Goal: Task Accomplishment & Management: Use online tool/utility

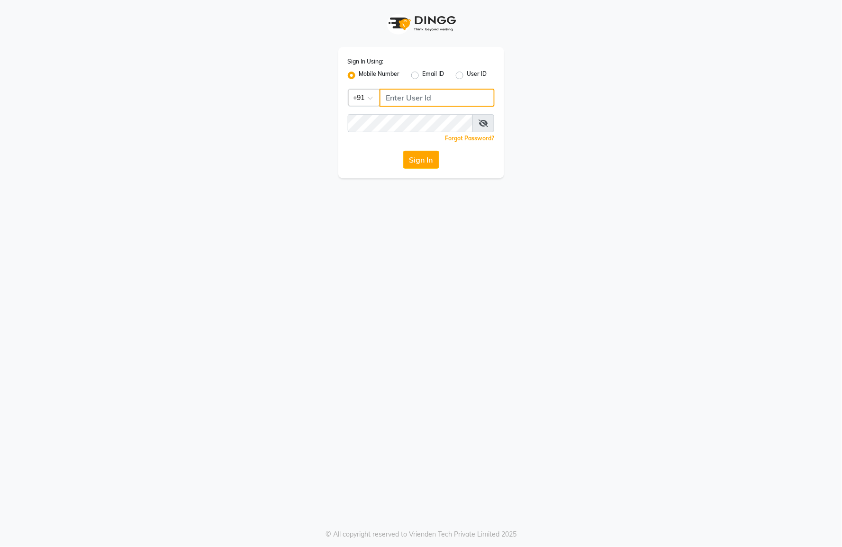
click at [408, 101] on input "Username" at bounding box center [437, 98] width 115 height 18
type input "9"
type input "9963099699"
click at [425, 154] on button "Sign In" at bounding box center [421, 160] width 36 height 18
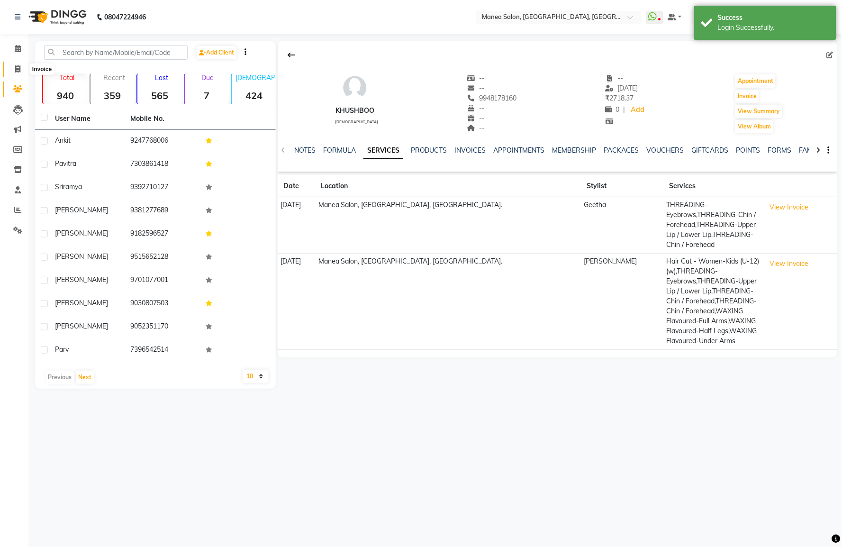
click at [18, 66] on icon at bounding box center [17, 68] width 5 height 7
select select "6587"
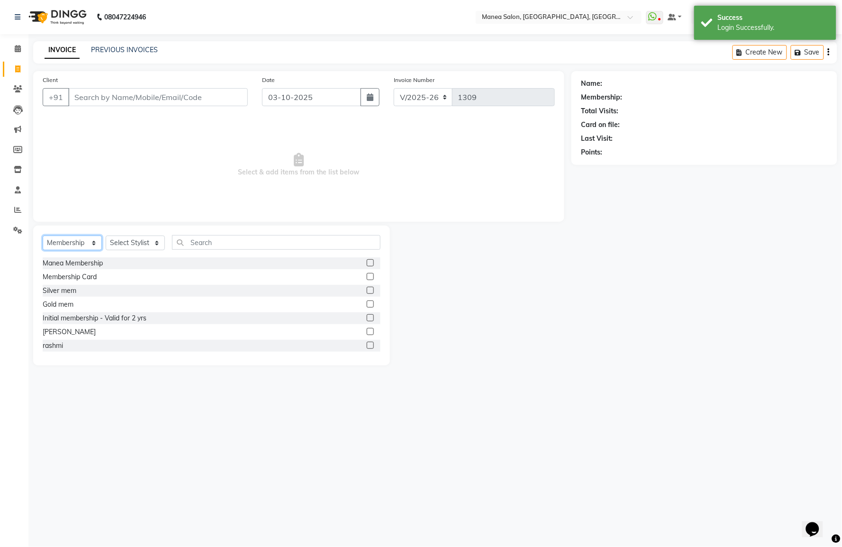
click at [72, 239] on select "Select Service Product Membership Package Voucher Prepaid Gift Card" at bounding box center [72, 242] width 59 height 15
select select "service"
click at [43, 236] on select "Select Service Product Membership Package Voucher Prepaid Gift Card" at bounding box center [72, 242] width 59 height 15
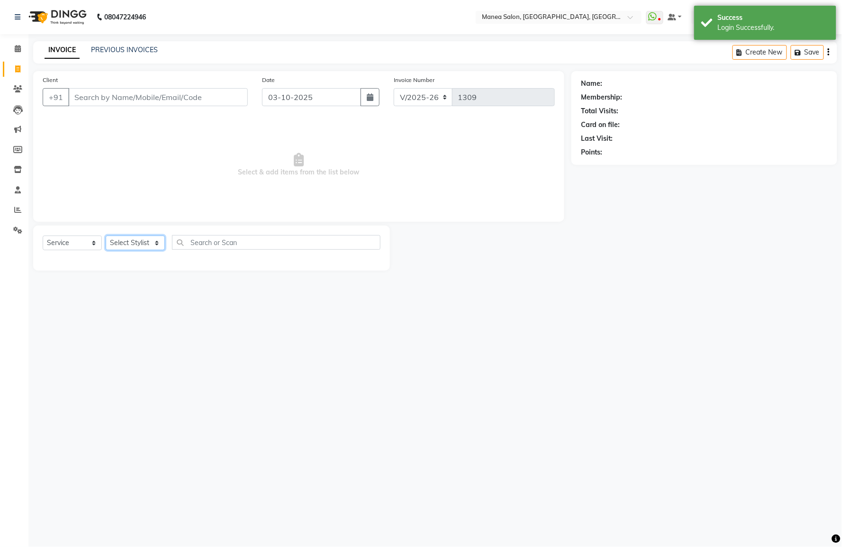
click at [147, 242] on select "Select Stylist Aryan Ashok [PERSON_NAME] [PERSON_NAME] [PERSON_NAME] [PERSON_NA…" at bounding box center [135, 242] width 59 height 15
select select "84082"
click at [106, 236] on select "Select Stylist Aryan Ashok [PERSON_NAME] [PERSON_NAME] [PERSON_NAME] [PERSON_NA…" at bounding box center [135, 242] width 59 height 15
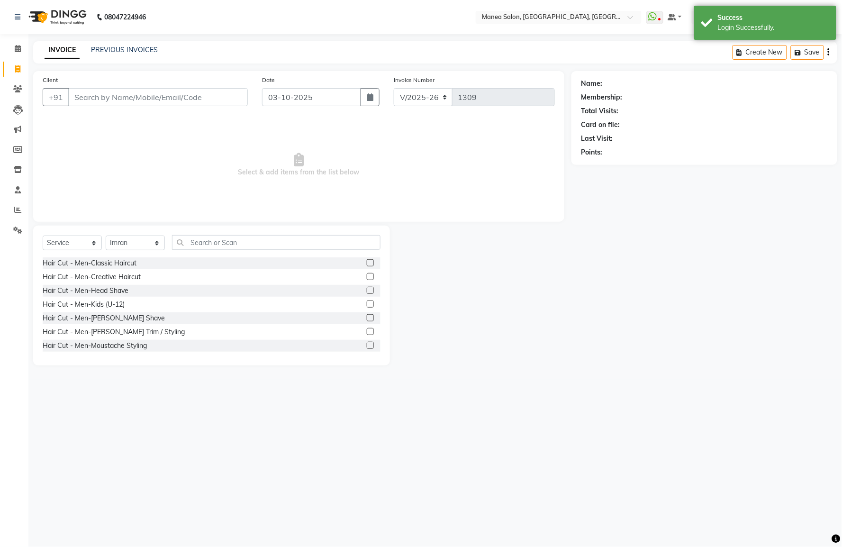
click at [367, 332] on label at bounding box center [370, 331] width 7 height 7
click at [367, 332] on input "checkbox" at bounding box center [370, 332] width 6 height 6
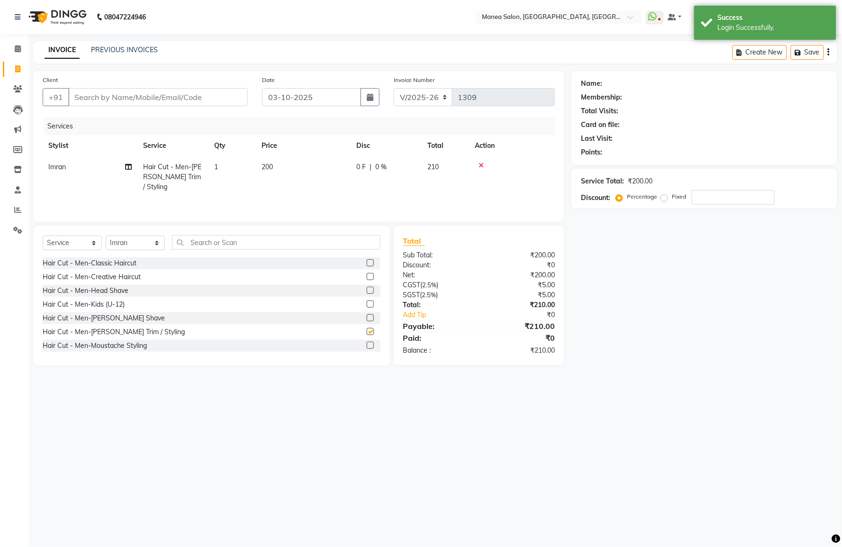
checkbox input "false"
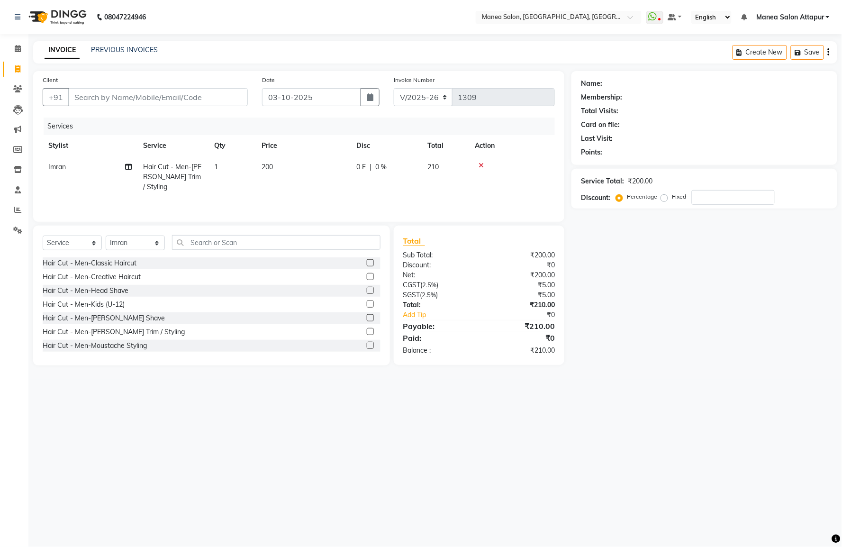
click at [482, 164] on icon at bounding box center [481, 165] width 5 height 7
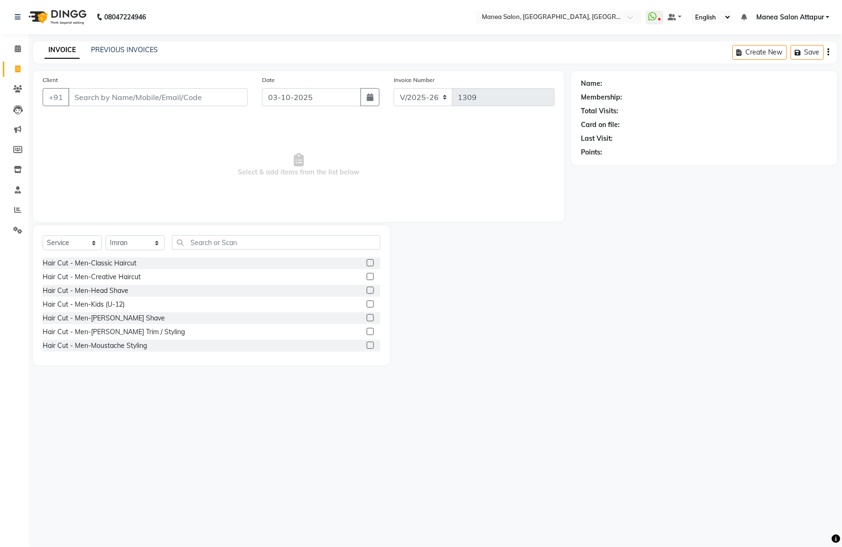
click at [367, 317] on label at bounding box center [370, 317] width 7 height 7
click at [367, 317] on input "checkbox" at bounding box center [370, 318] width 6 height 6
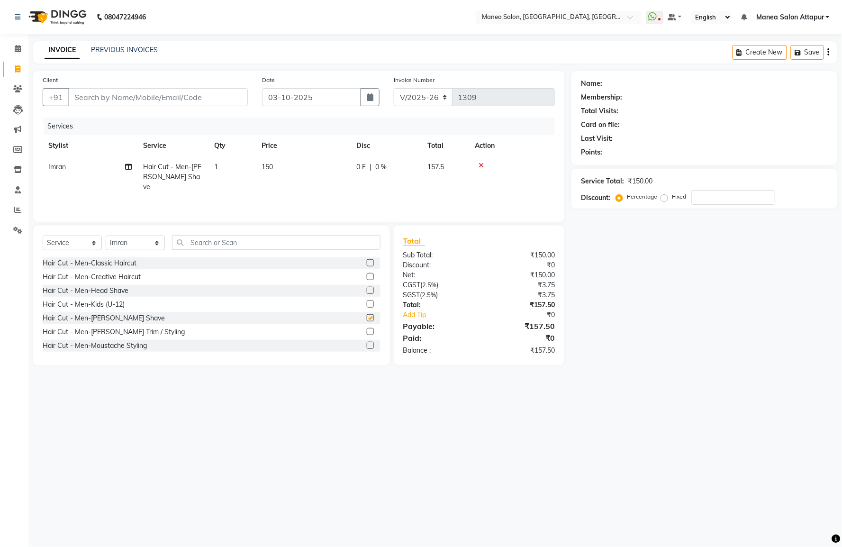
checkbox input "false"
click at [127, 100] on input "Client" at bounding box center [158, 97] width 180 height 18
type input "8"
type input "0"
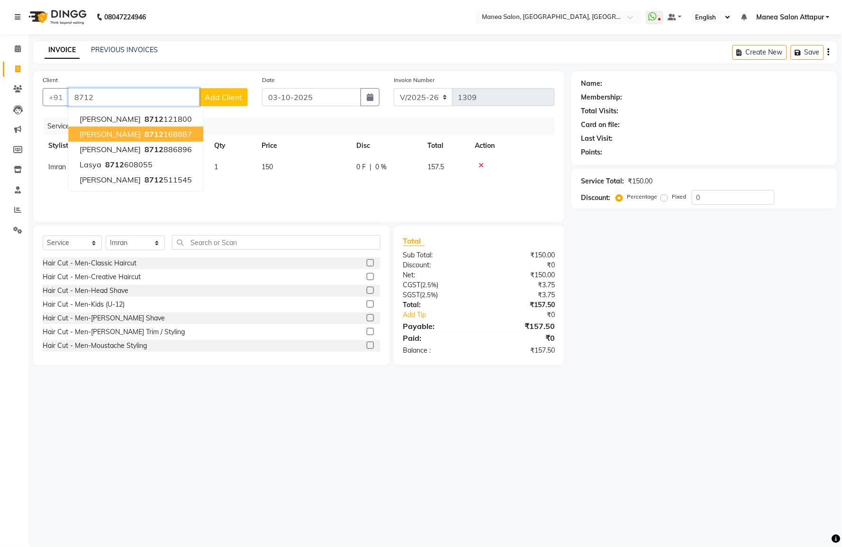
click at [116, 98] on input "8712" at bounding box center [133, 97] width 131 height 18
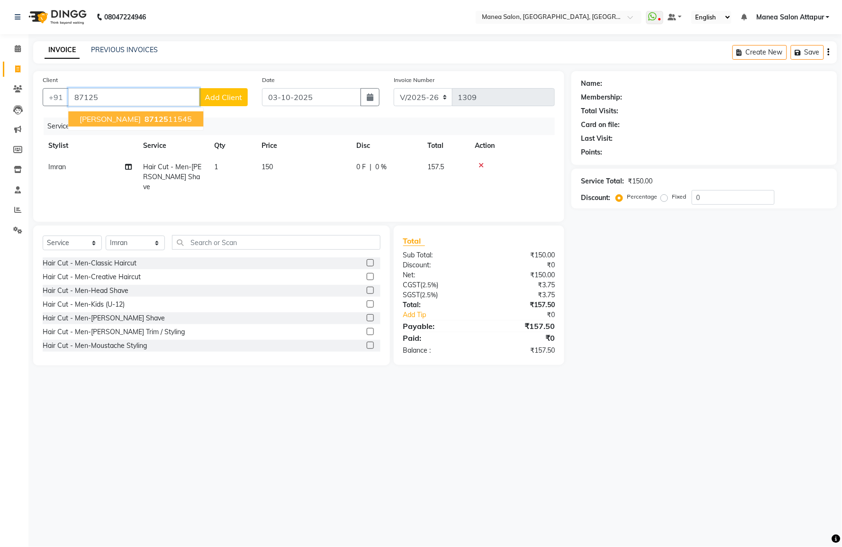
click at [149, 121] on ngb-highlight "87125 11545" at bounding box center [167, 118] width 49 height 9
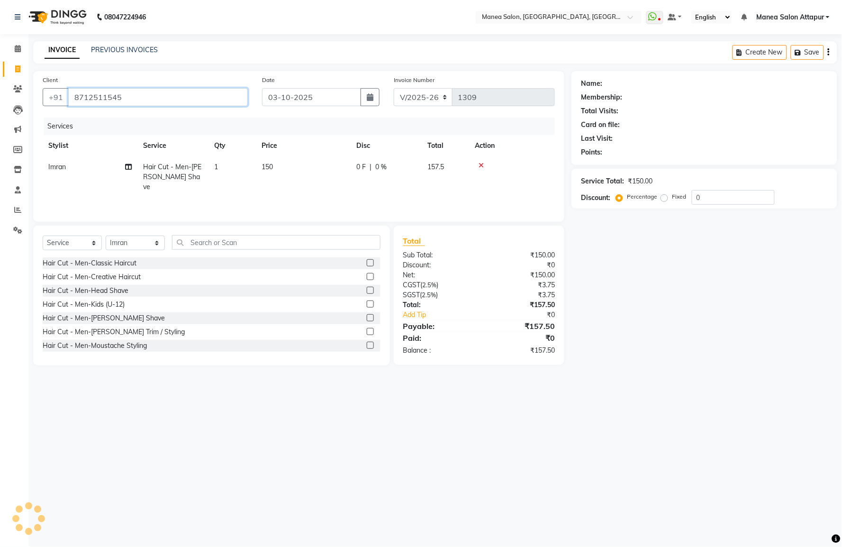
type input "8712511545"
select select "1: Object"
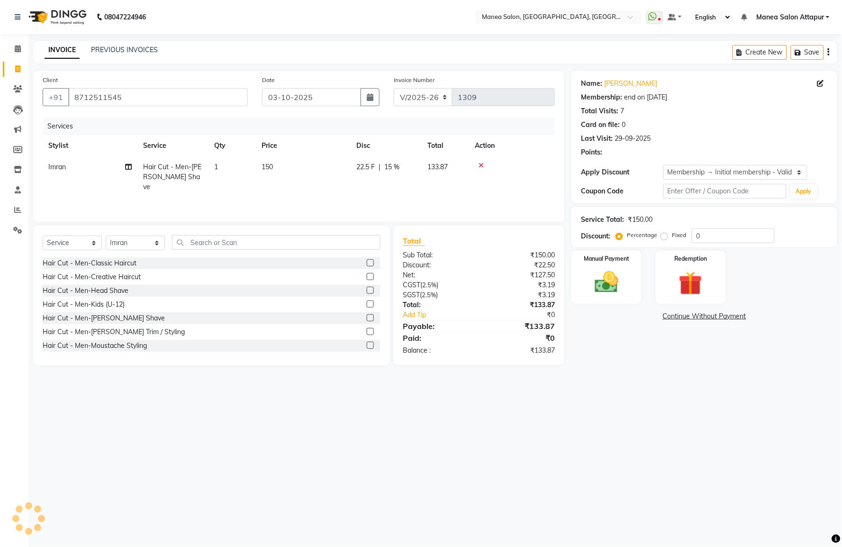
type input "15"
click at [67, 242] on select "Select Service Product Membership Package Voucher Prepaid Gift Card" at bounding box center [72, 242] width 59 height 15
click at [43, 236] on select "Select Service Product Membership Package Voucher Prepaid Gift Card" at bounding box center [72, 242] width 59 height 15
click at [137, 243] on select "Select Stylist Aryan Ashok [PERSON_NAME] [PERSON_NAME] [PERSON_NAME] [PERSON_NA…" at bounding box center [135, 242] width 59 height 15
click at [106, 236] on select "Select Stylist Aryan Ashok [PERSON_NAME] [PERSON_NAME] [PERSON_NAME] [PERSON_NA…" at bounding box center [135, 242] width 59 height 15
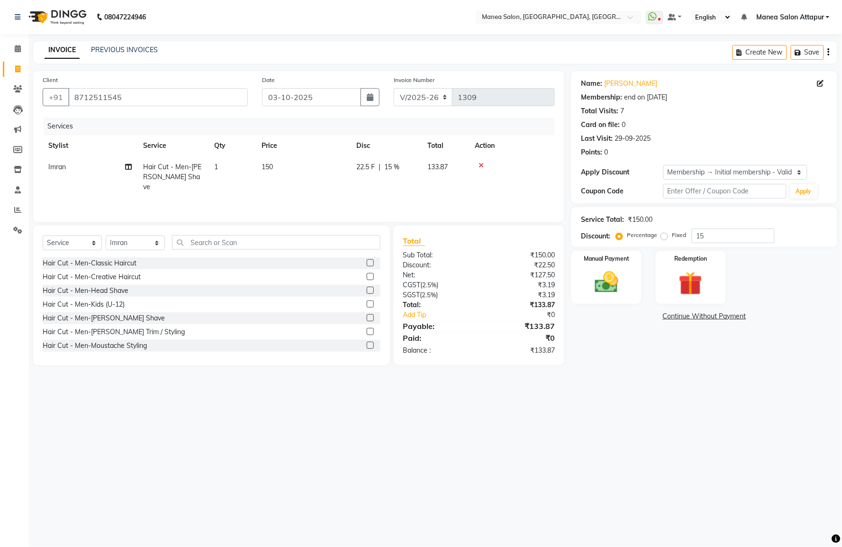
click at [480, 163] on icon at bounding box center [481, 165] width 5 height 7
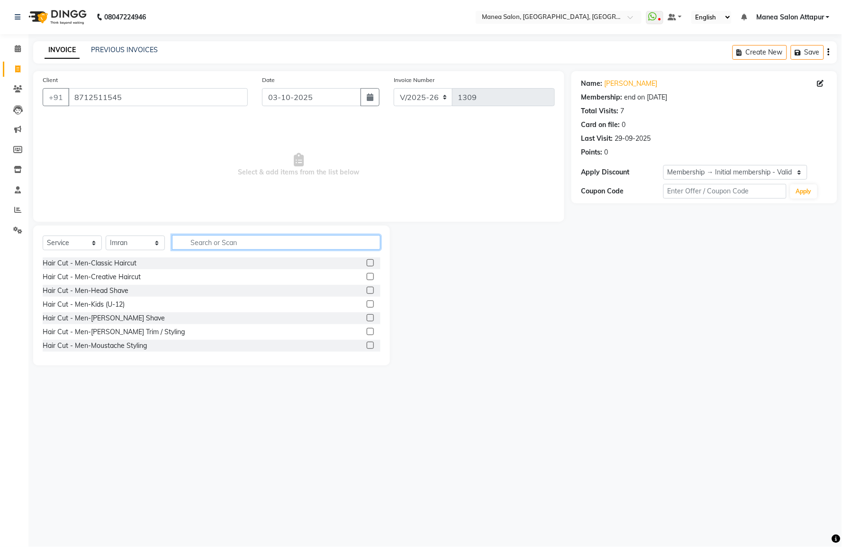
click at [242, 242] on input "text" at bounding box center [276, 242] width 208 height 15
click at [155, 100] on input "8712511545" at bounding box center [158, 97] width 180 height 18
click at [16, 88] on icon at bounding box center [17, 88] width 9 height 7
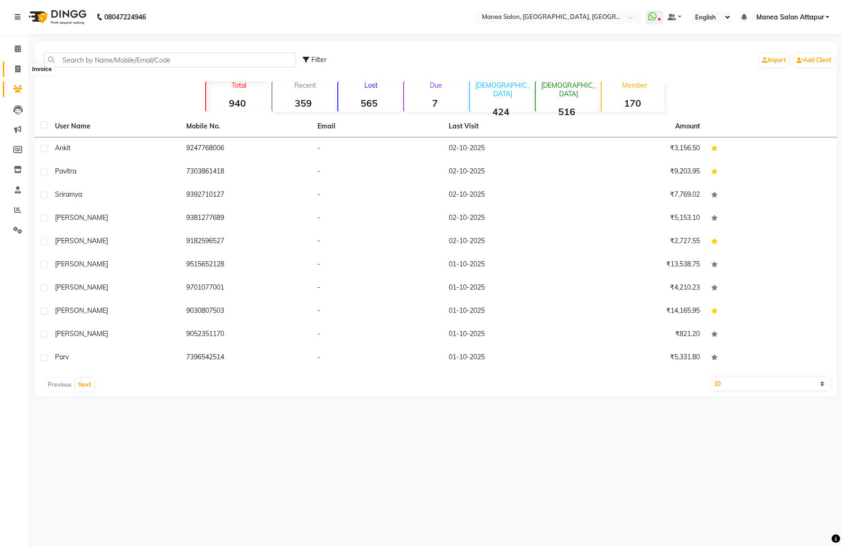
click at [22, 69] on span at bounding box center [17, 69] width 17 height 11
select select "6587"
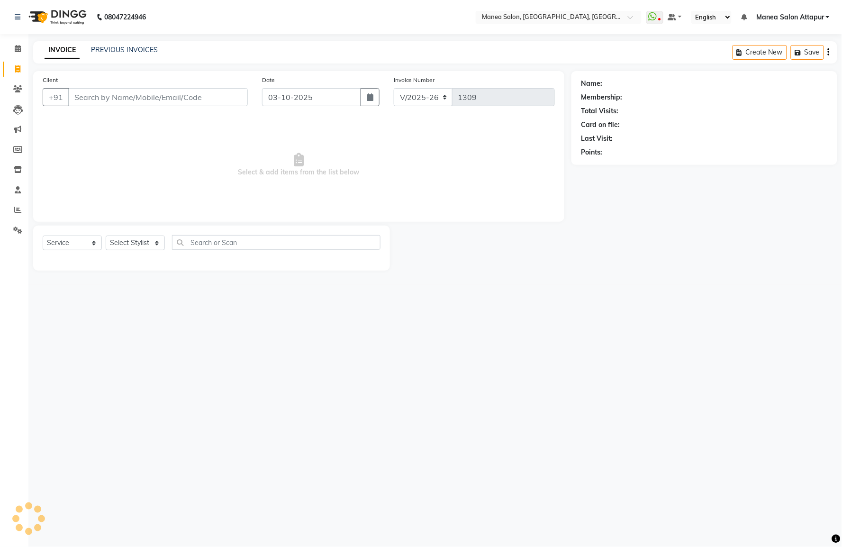
select select "membership"
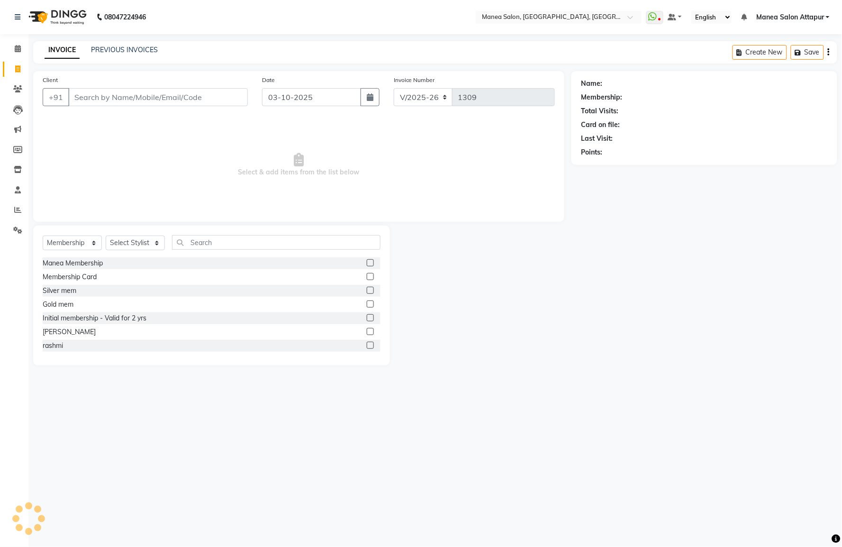
click at [126, 91] on input "Client" at bounding box center [158, 97] width 180 height 18
type input "8712511545"
select select "1: Object"
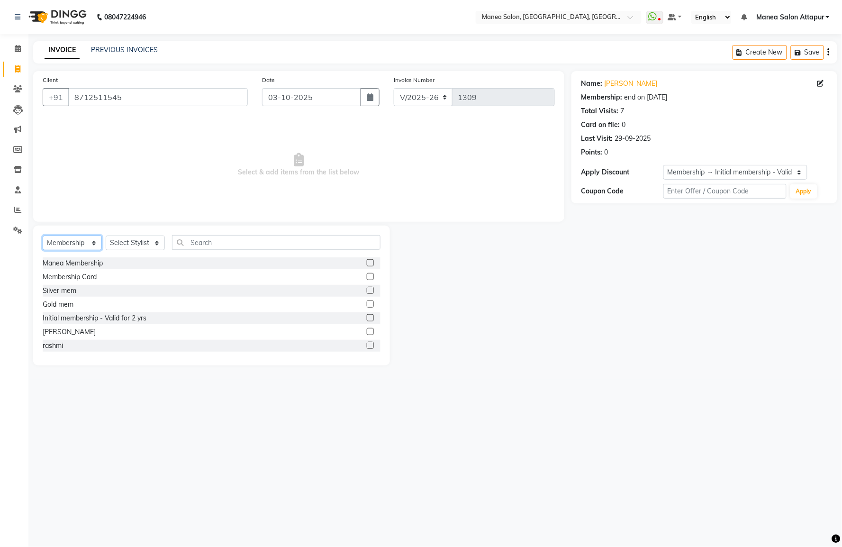
click at [62, 242] on select "Select Service Product Membership Package Voucher Prepaid Gift Card" at bounding box center [72, 242] width 59 height 15
select select "service"
click at [43, 236] on select "Select Service Product Membership Package Voucher Prepaid Gift Card" at bounding box center [72, 242] width 59 height 15
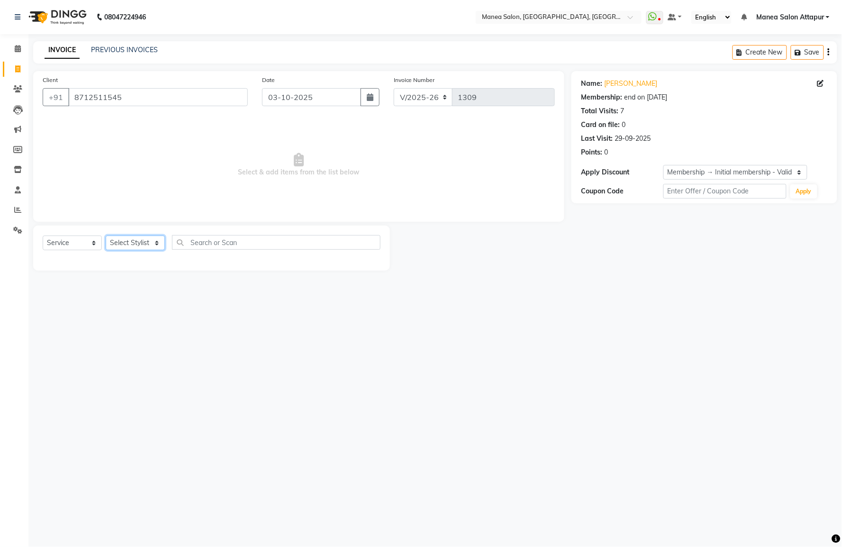
click at [152, 244] on select "Select Stylist Aryan Ashok [PERSON_NAME] [PERSON_NAME] [PERSON_NAME] [PERSON_NA…" at bounding box center [135, 242] width 59 height 15
select select "84082"
click at [106, 236] on select "Select Stylist Aryan Ashok [PERSON_NAME] [PERSON_NAME] [PERSON_NAME] [PERSON_NA…" at bounding box center [135, 242] width 59 height 15
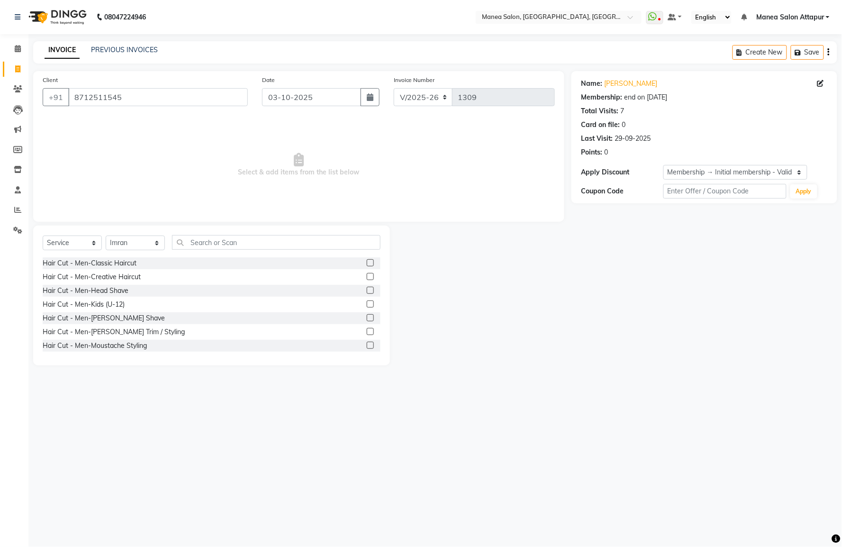
click at [367, 315] on label at bounding box center [370, 317] width 7 height 7
click at [367, 315] on input "checkbox" at bounding box center [370, 318] width 6 height 6
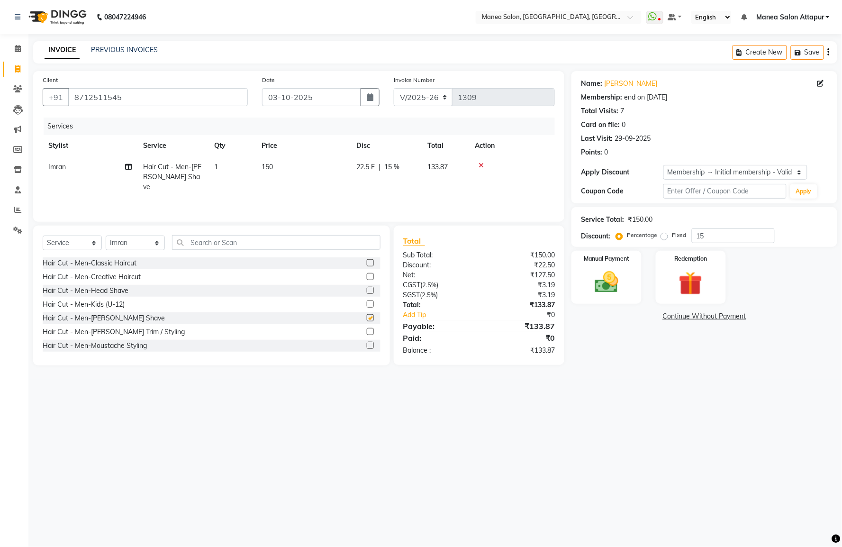
checkbox input "false"
click at [597, 276] on img at bounding box center [607, 282] width 40 height 28
click at [718, 319] on span "UPI" at bounding box center [719, 316] width 15 height 11
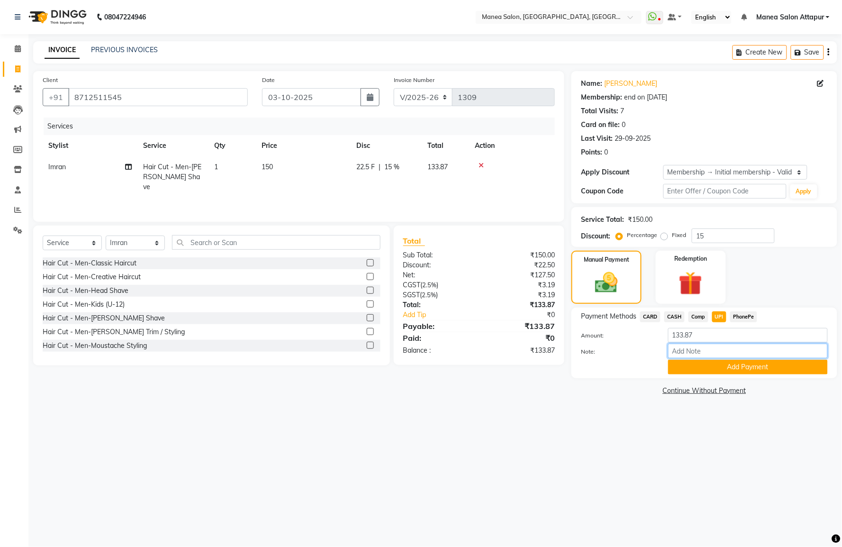
click at [708, 350] on input "Note:" at bounding box center [748, 351] width 160 height 15
type input "Counter Cash"
click at [711, 370] on button "Add Payment" at bounding box center [748, 367] width 160 height 15
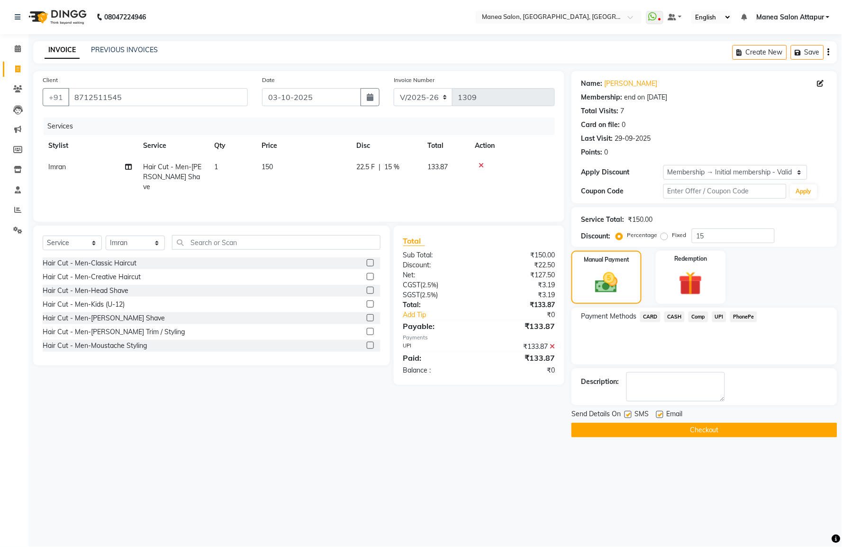
click at [705, 430] on button "Checkout" at bounding box center [704, 430] width 266 height 15
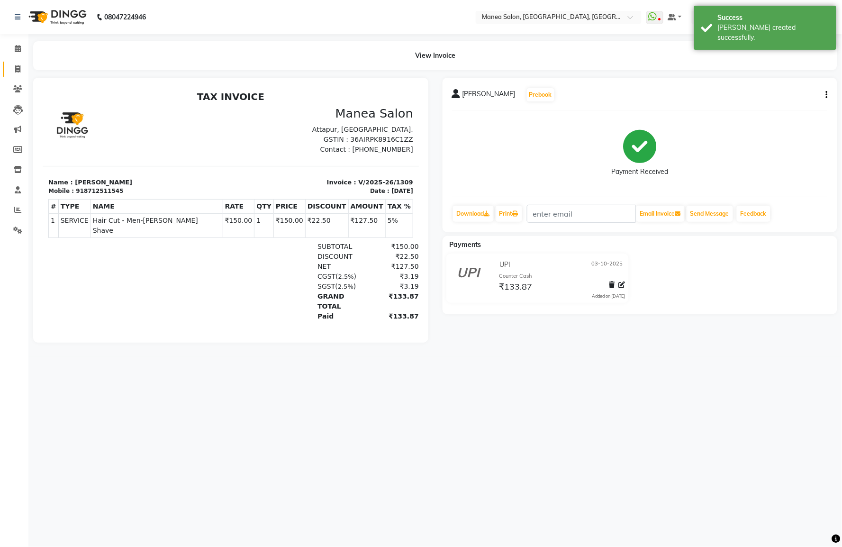
click at [17, 75] on link "Invoice" at bounding box center [14, 70] width 23 height 16
select select "service"
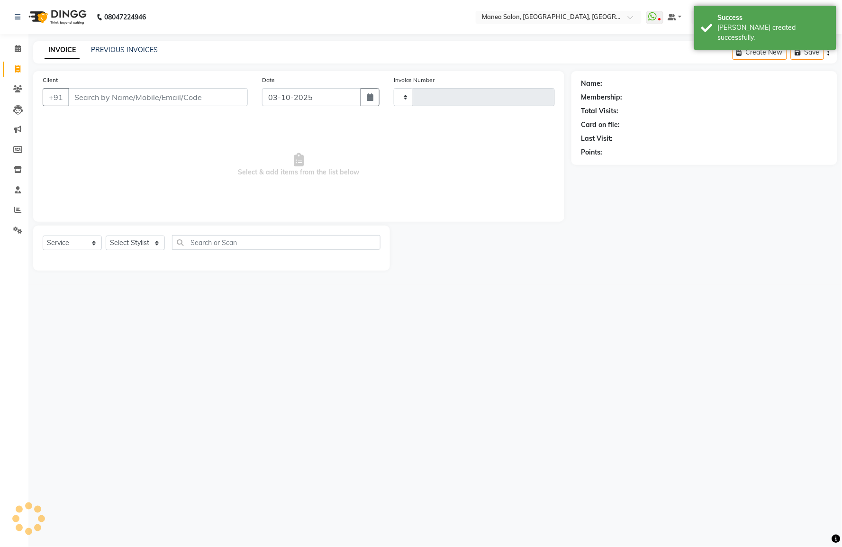
type input "1310"
select select "6587"
select select "membership"
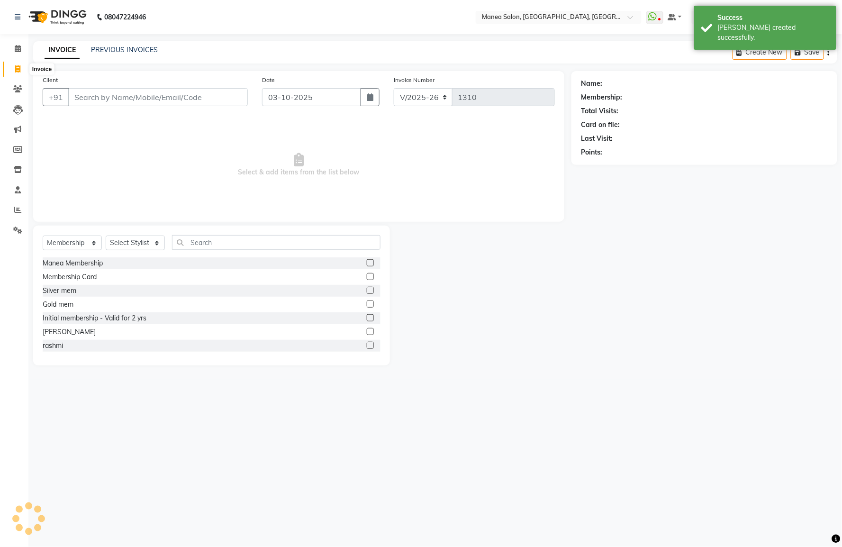
click at [17, 67] on icon at bounding box center [17, 68] width 5 height 7
select select "6587"
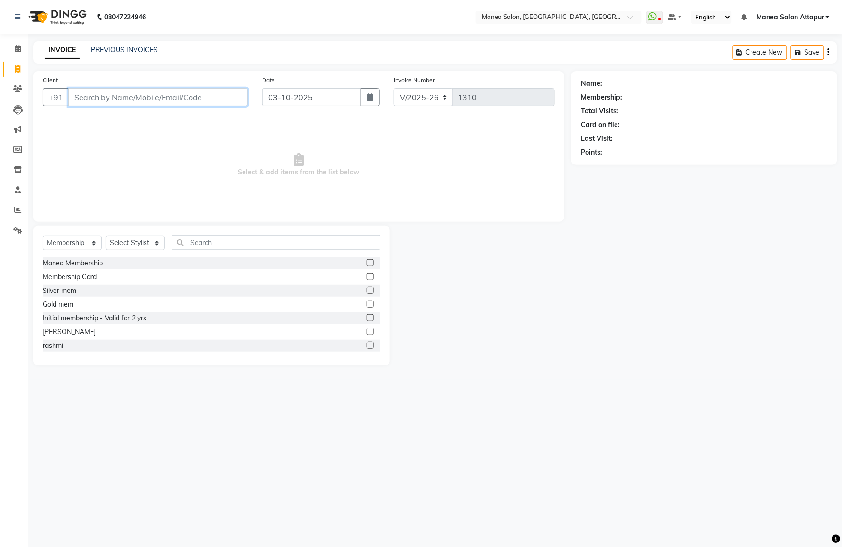
click at [118, 90] on input "Client" at bounding box center [158, 97] width 180 height 18
click at [92, 235] on select "Select Service Product Membership Package Voucher Prepaid Gift Card" at bounding box center [72, 242] width 59 height 15
select select "service"
click at [43, 236] on select "Select Service Product Membership Package Voucher Prepaid Gift Card" at bounding box center [72, 242] width 59 height 15
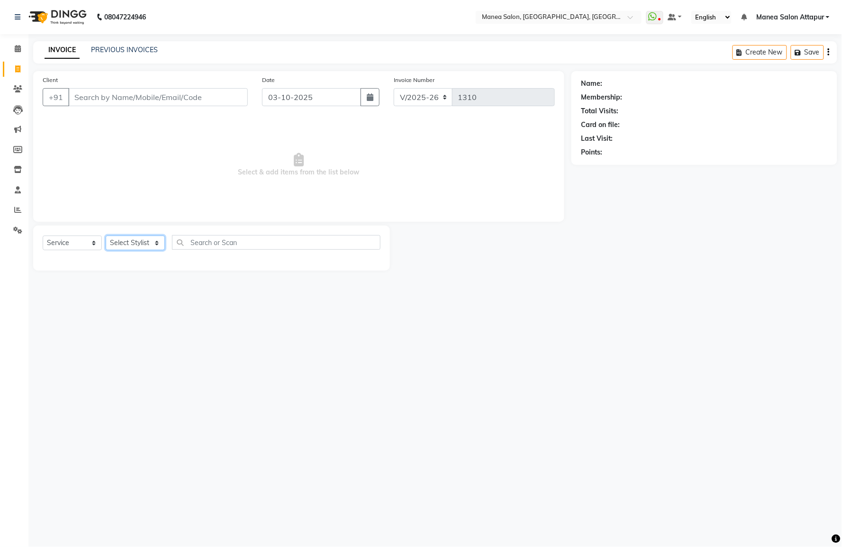
click at [130, 240] on select "Select Stylist Aryan Ashok [PERSON_NAME] [PERSON_NAME] [PERSON_NAME] [PERSON_NA…" at bounding box center [135, 242] width 59 height 15
select select "50841"
click at [106, 236] on select "Select Stylist Aryan Ashok [PERSON_NAME] [PERSON_NAME] [PERSON_NAME] [PERSON_NA…" at bounding box center [135, 242] width 59 height 15
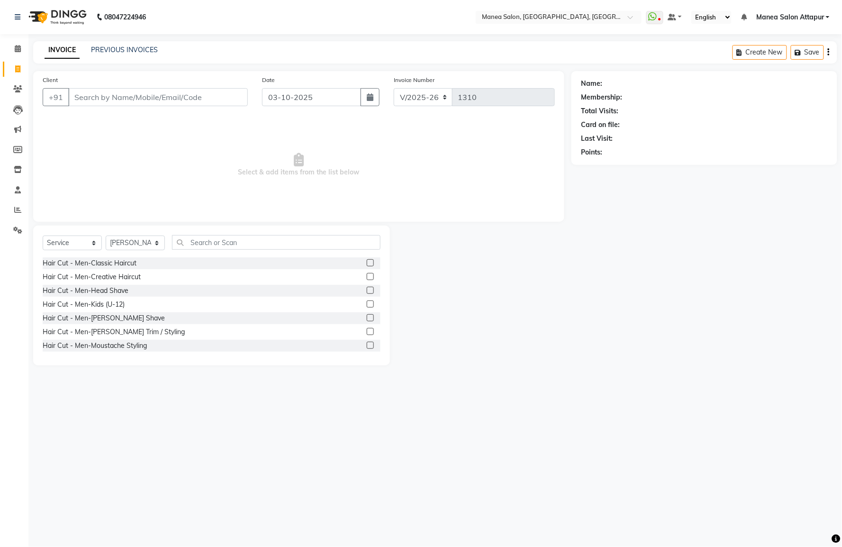
click at [367, 330] on label at bounding box center [370, 331] width 7 height 7
click at [367, 330] on input "checkbox" at bounding box center [370, 332] width 6 height 6
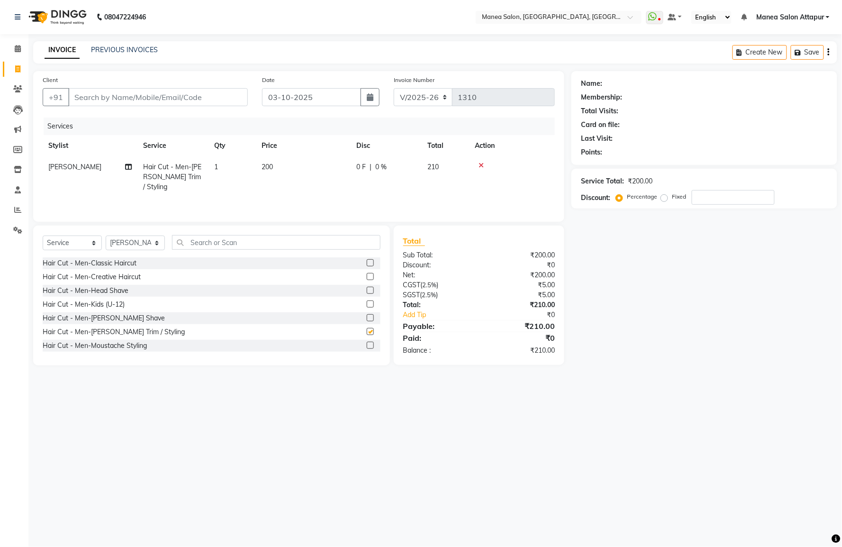
checkbox input "false"
drag, startPoint x: 360, startPoint y: 320, endPoint x: 428, endPoint y: 237, distance: 107.4
click at [367, 319] on label at bounding box center [370, 317] width 7 height 7
click at [367, 319] on input "checkbox" at bounding box center [370, 318] width 6 height 6
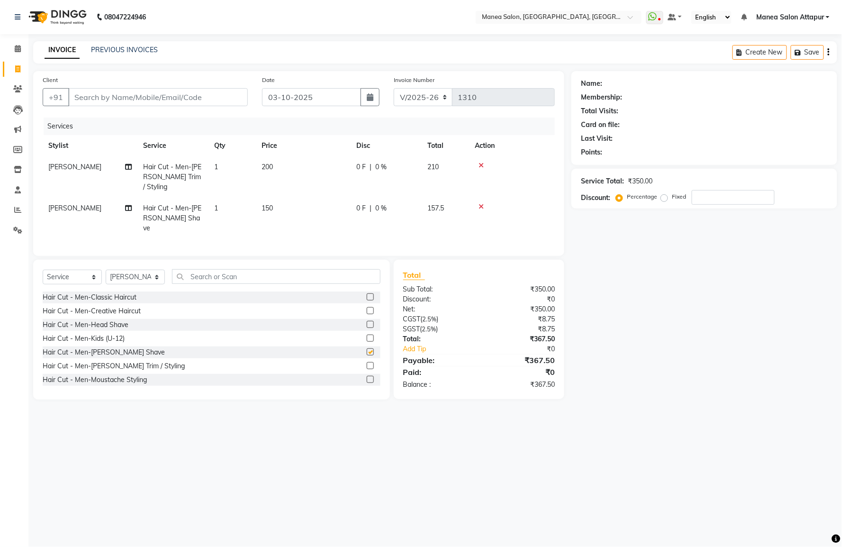
checkbox input "false"
click at [479, 166] on icon at bounding box center [481, 165] width 5 height 7
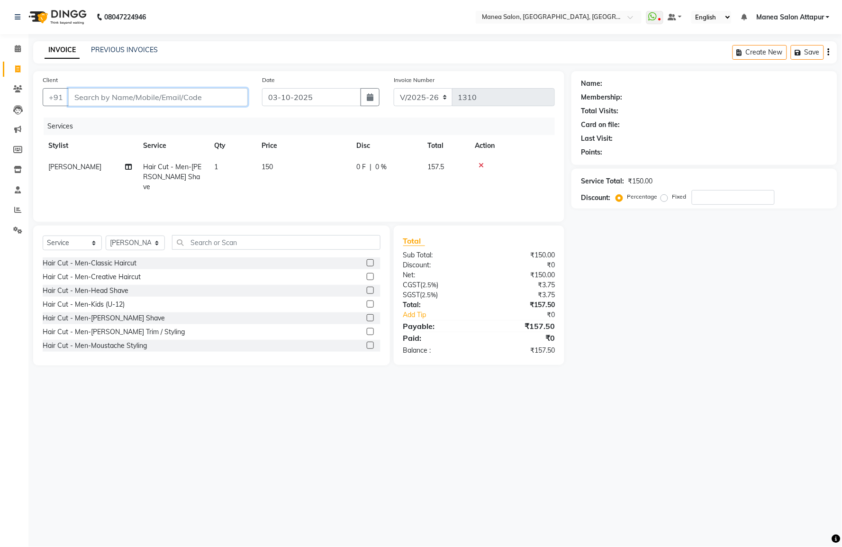
click at [182, 97] on input "Client" at bounding box center [158, 97] width 180 height 18
type input "9"
type input "0"
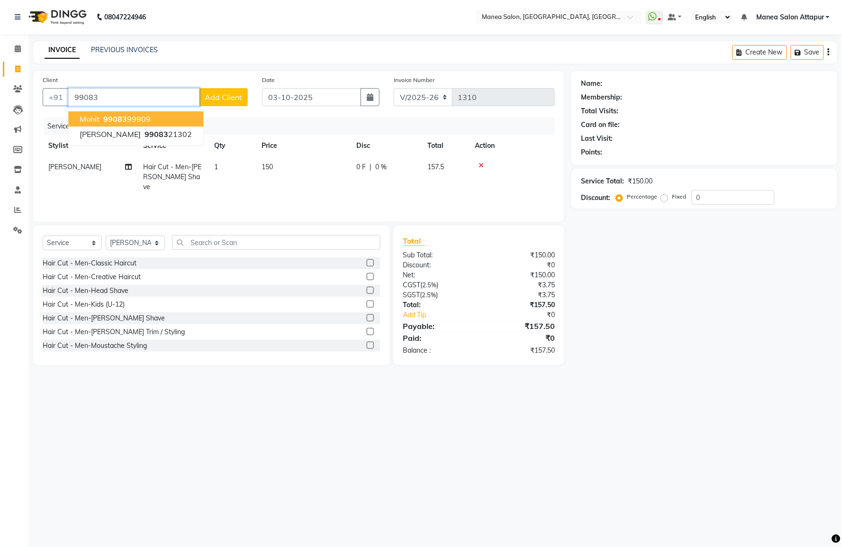
click at [149, 120] on button "Mohit 99083 99909" at bounding box center [135, 118] width 135 height 15
type input "9908399909"
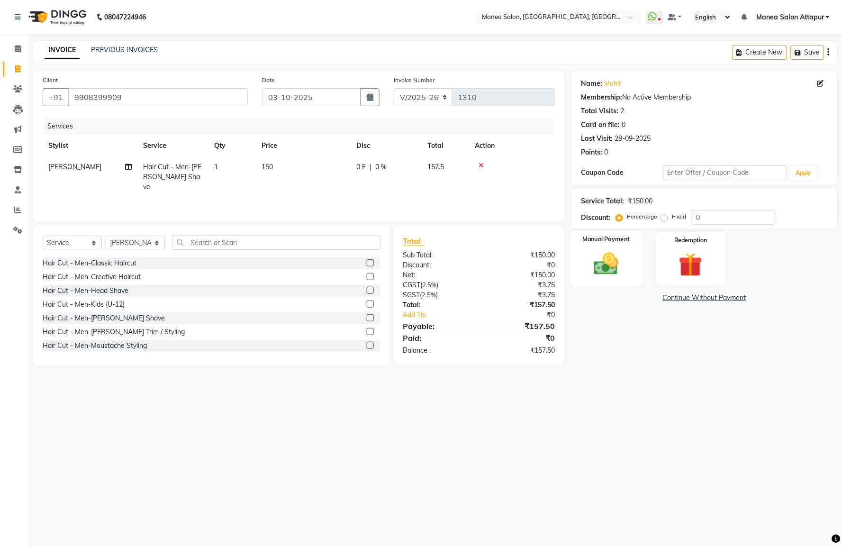
click at [606, 262] on img at bounding box center [607, 264] width 40 height 28
click at [721, 299] on span "UPI" at bounding box center [719, 298] width 15 height 11
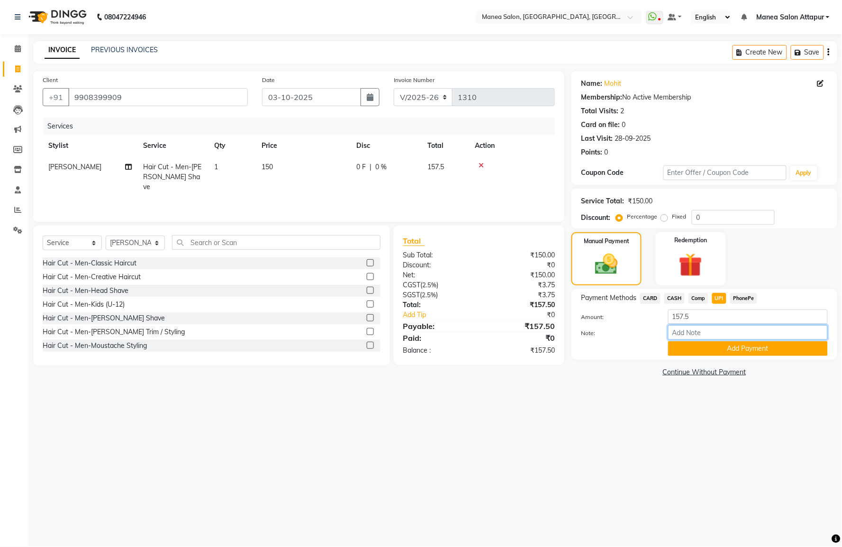
click at [704, 333] on input "Note:" at bounding box center [748, 332] width 160 height 15
type input "Salon account"
click at [702, 353] on button "Add Payment" at bounding box center [748, 348] width 160 height 15
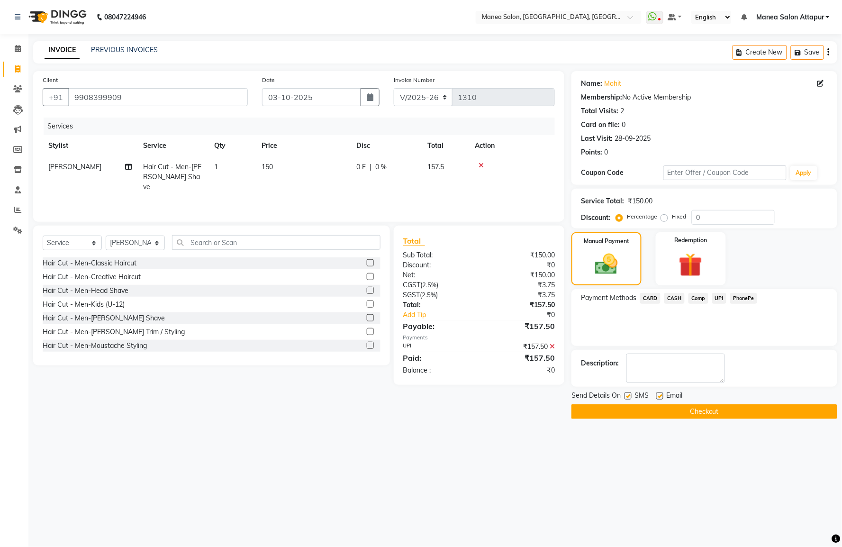
click at [712, 407] on button "Checkout" at bounding box center [704, 411] width 266 height 15
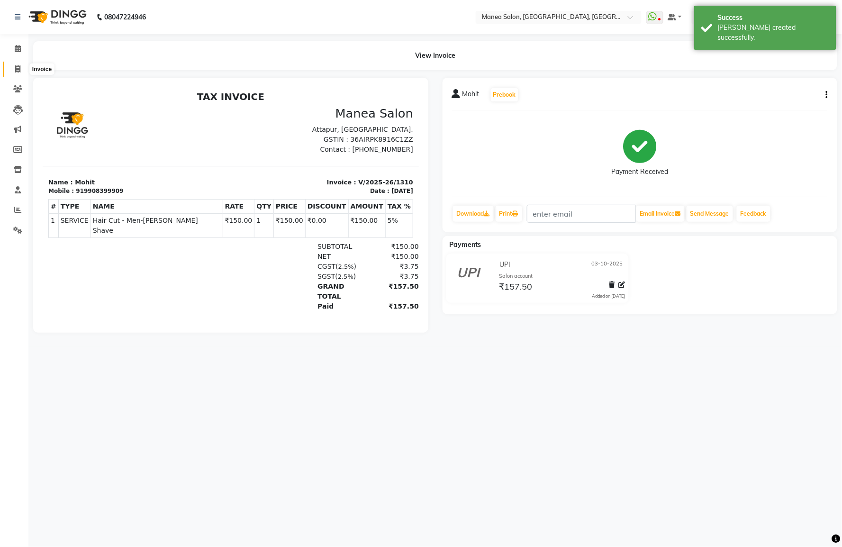
click at [13, 64] on span at bounding box center [17, 69] width 17 height 11
select select "service"
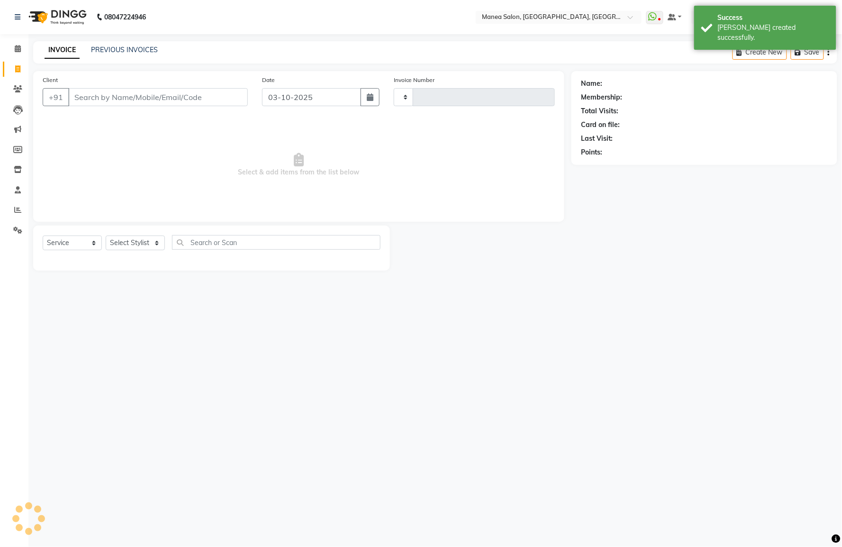
type input "1311"
select select "6587"
select select "membership"
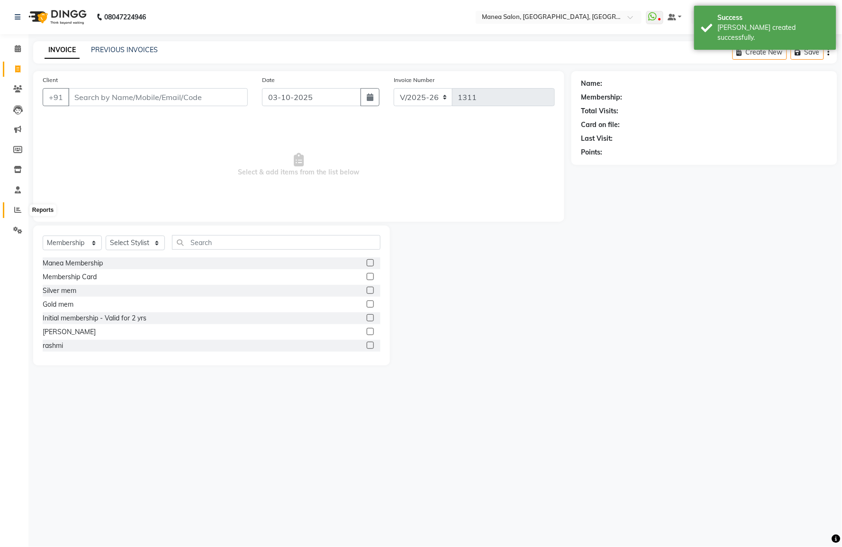
click at [21, 209] on span at bounding box center [17, 210] width 17 height 11
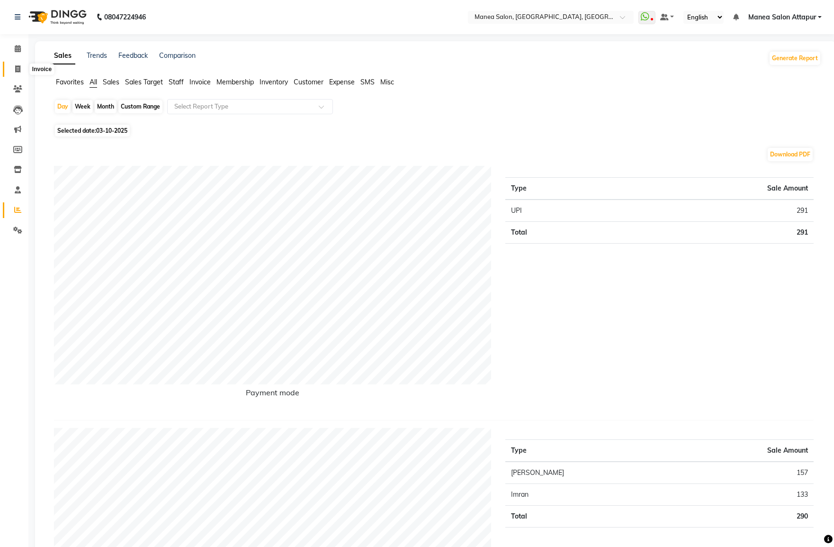
click at [17, 67] on icon at bounding box center [17, 68] width 5 height 7
select select "service"
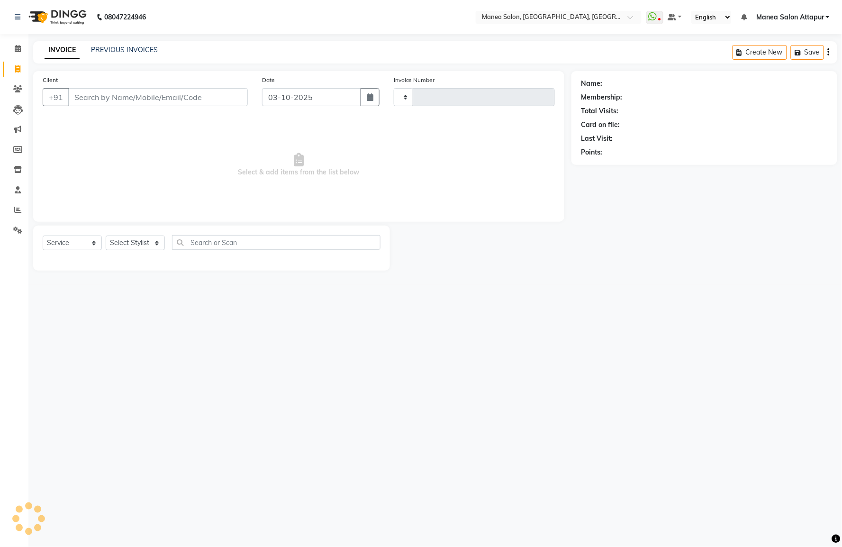
type input "1311"
select select "6587"
select select "membership"
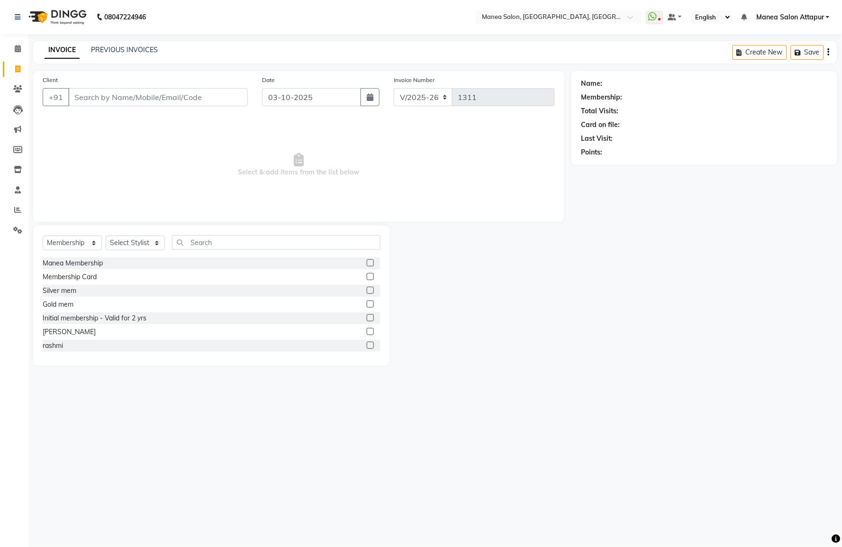
click at [112, 57] on div "INVOICE PREVIOUS INVOICES Create New Save" at bounding box center [435, 52] width 804 height 22
click at [113, 51] on link "PREVIOUS INVOICES" at bounding box center [124, 49] width 67 height 9
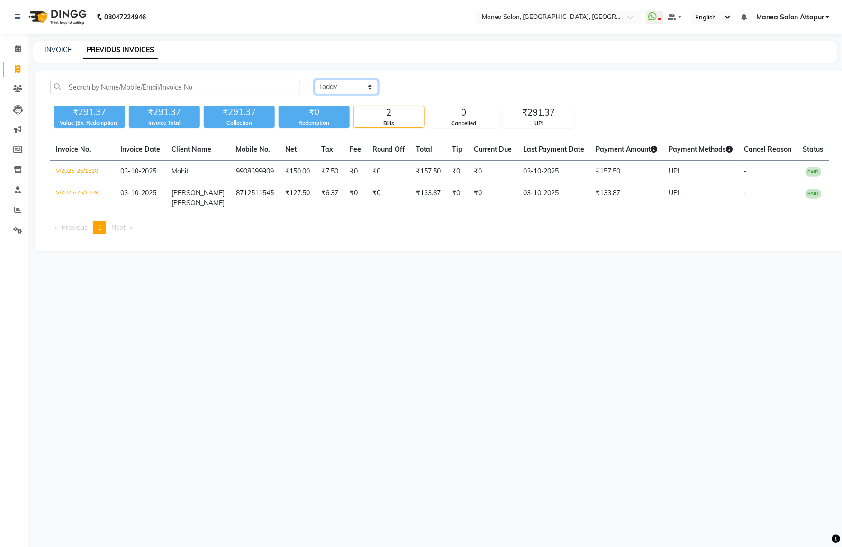
click at [353, 86] on select "[DATE] [DATE] Custom Range" at bounding box center [346, 87] width 63 height 15
select select "[DATE]"
click at [315, 80] on select "[DATE] [DATE] Custom Range" at bounding box center [346, 87] width 63 height 15
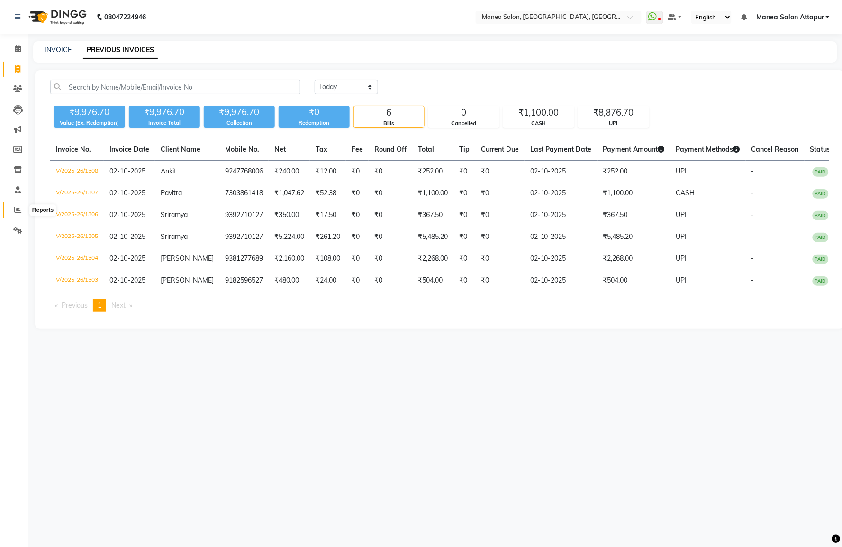
click at [14, 206] on icon at bounding box center [17, 209] width 7 height 7
